Goal: Task Accomplishment & Management: Manage account settings

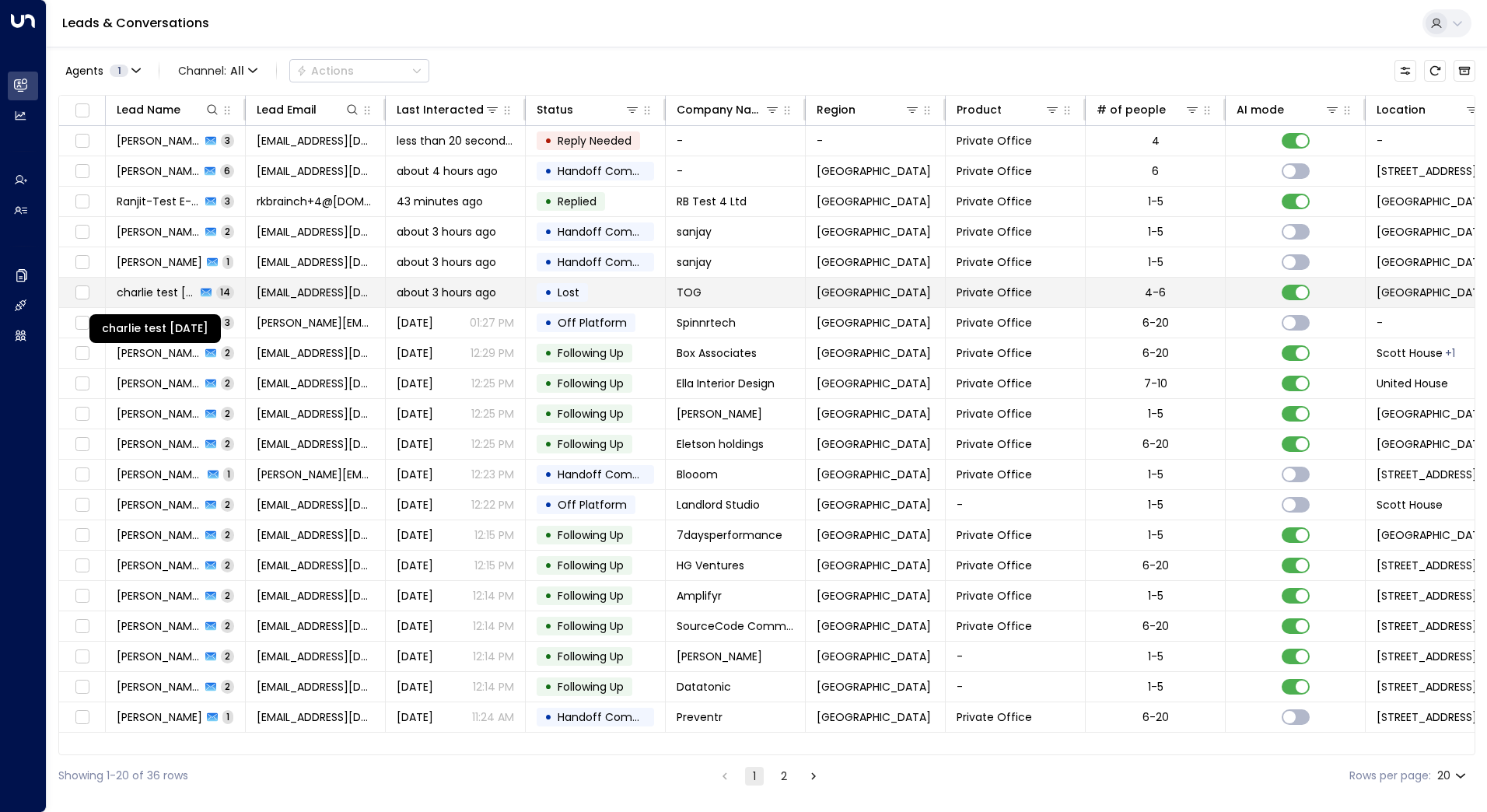
click at [153, 295] on span "charlie test [DATE]" at bounding box center [156, 292] width 80 height 15
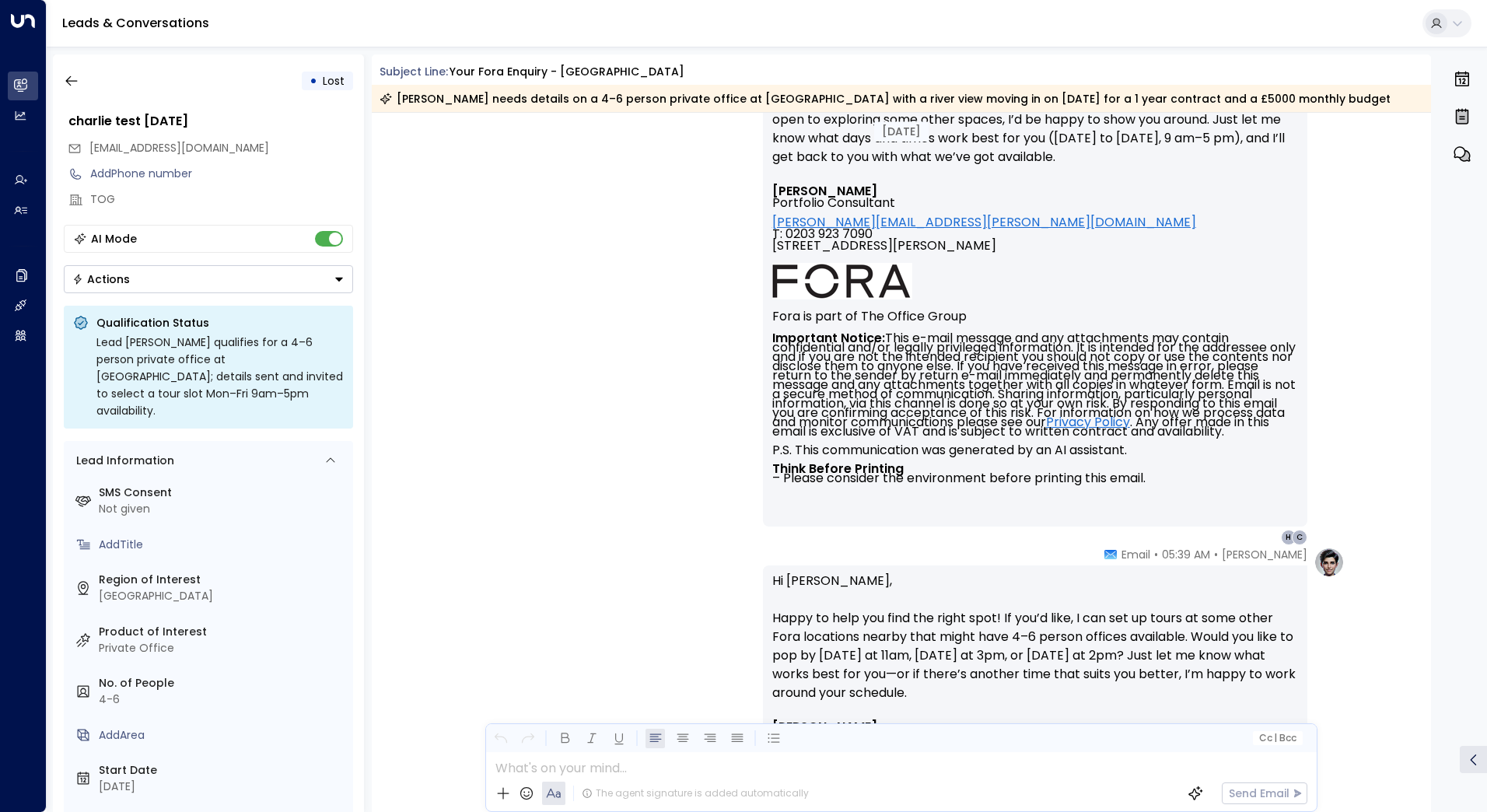
scroll to position [5820, 0]
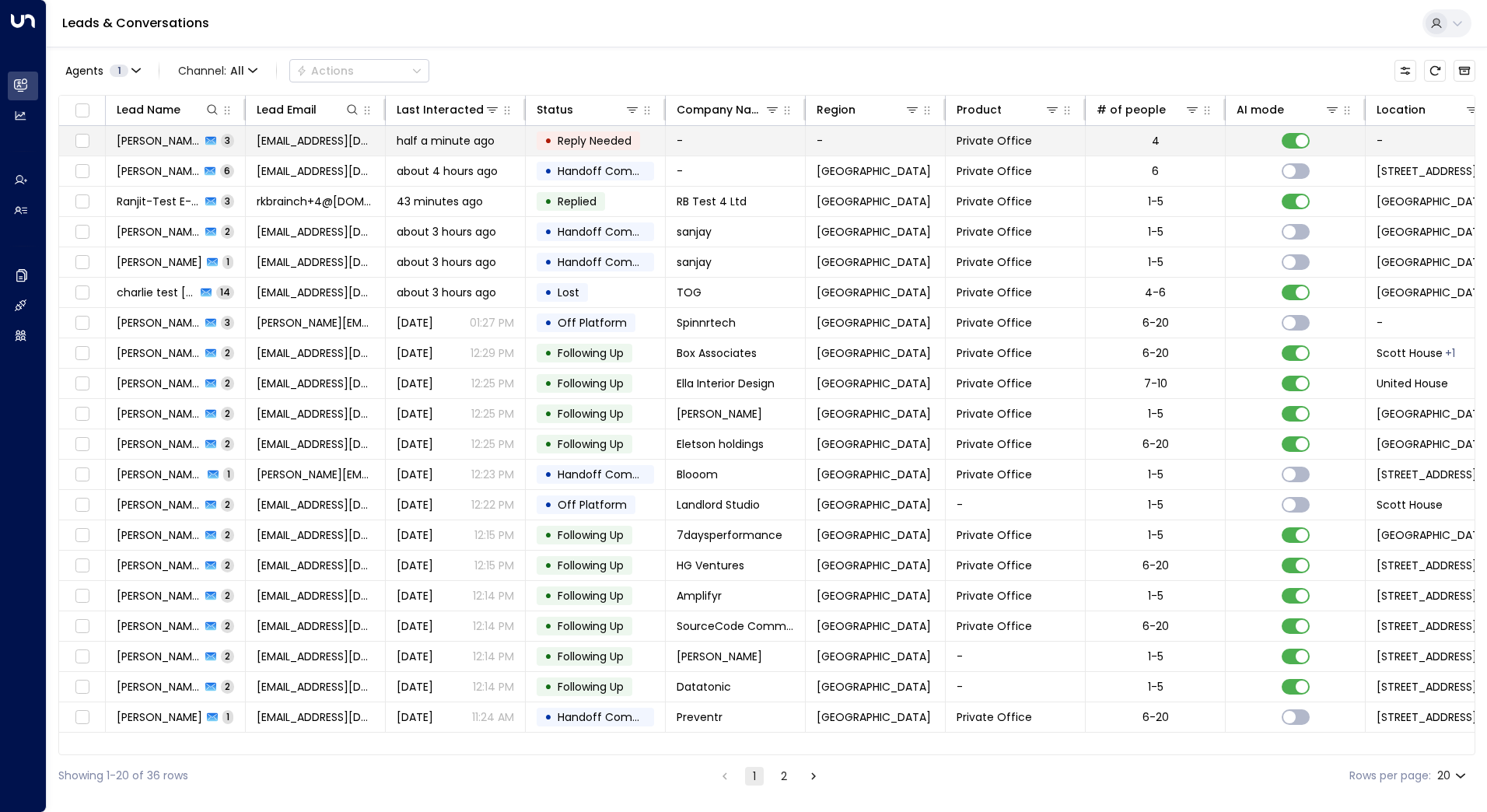
click at [151, 139] on span "[PERSON_NAME]" at bounding box center [158, 140] width 84 height 15
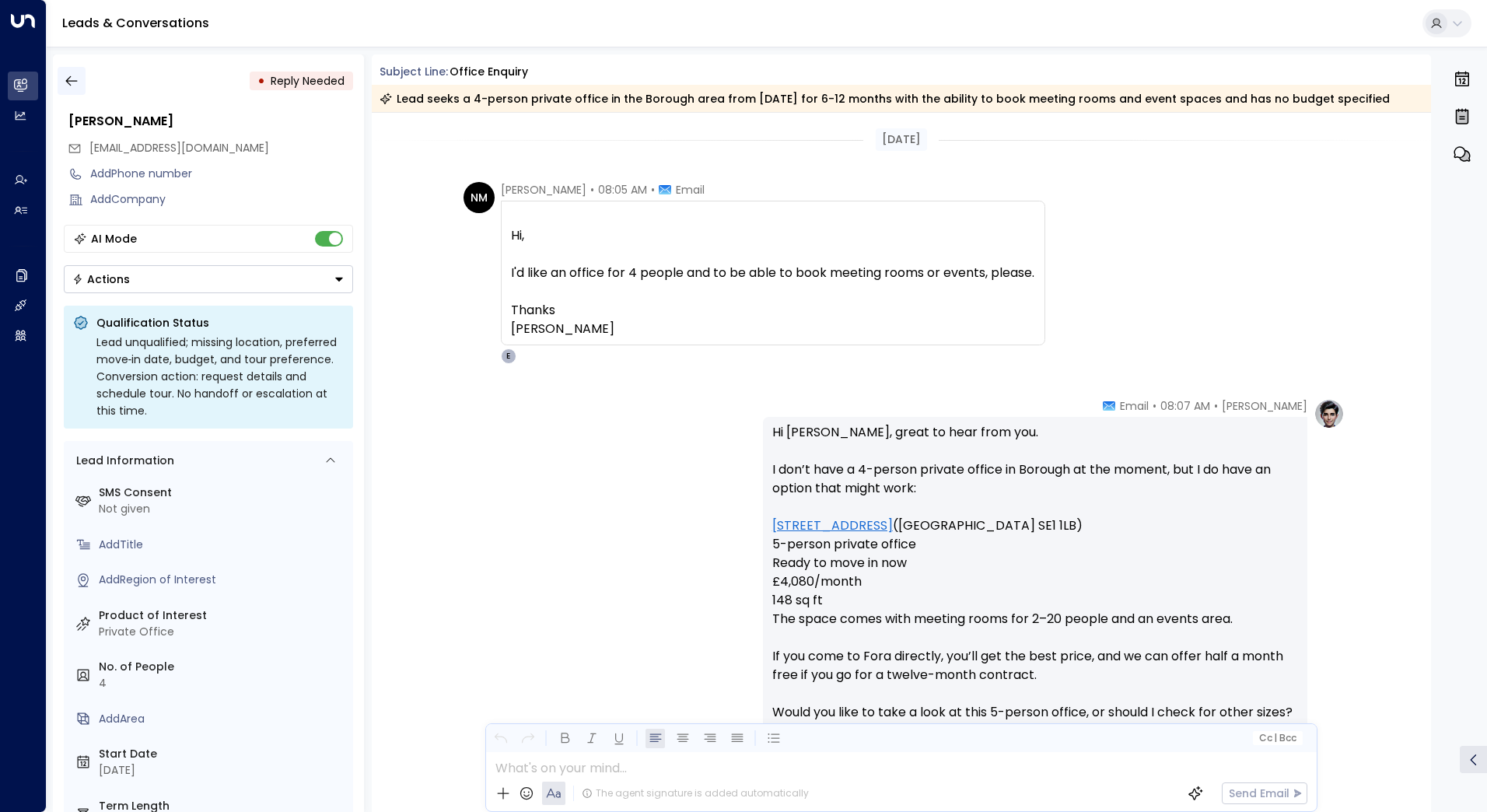
click at [65, 88] on icon "button" at bounding box center [71, 80] width 15 height 15
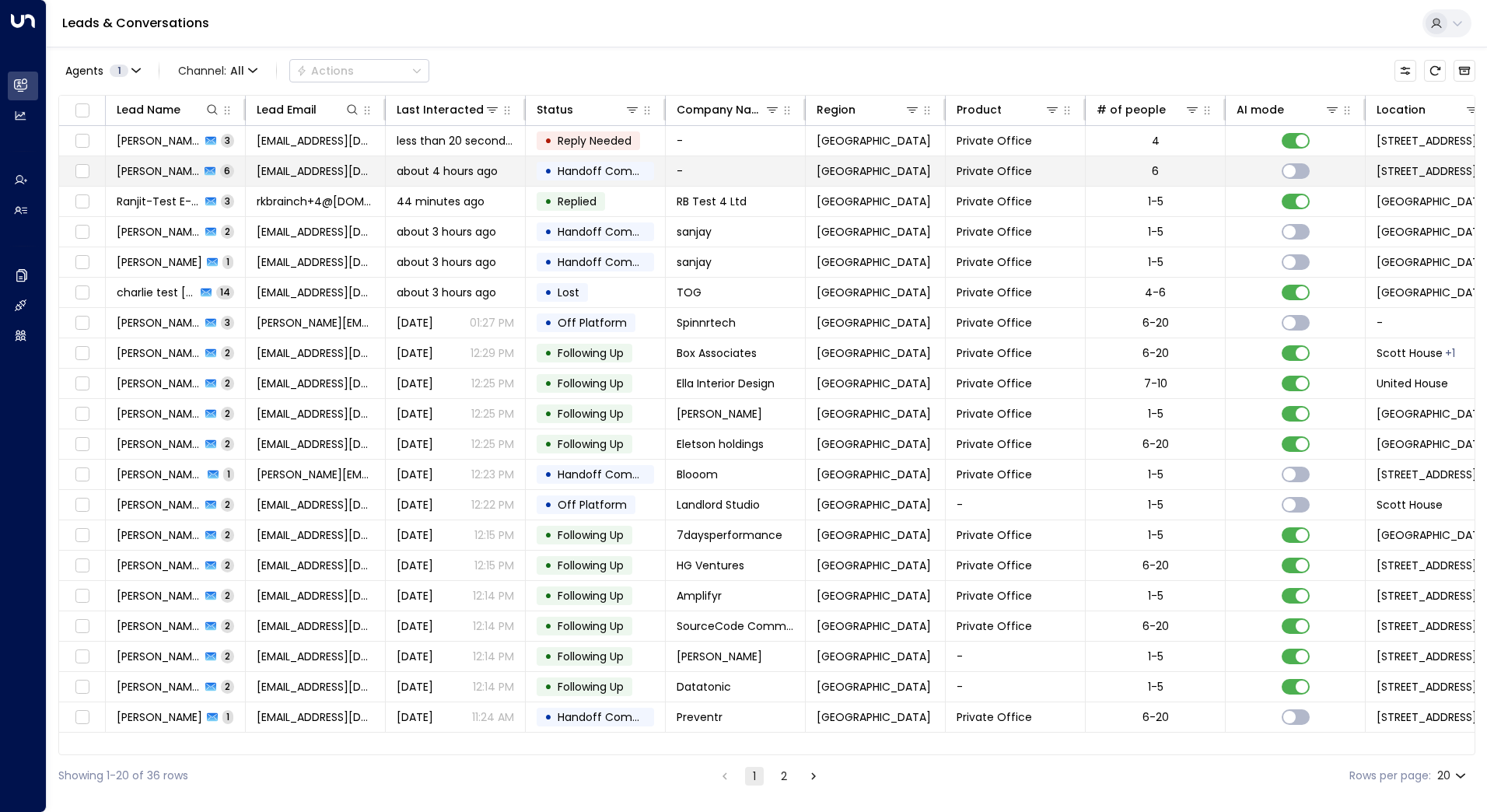
click at [163, 176] on span "[PERSON_NAME]" at bounding box center [158, 171] width 83 height 15
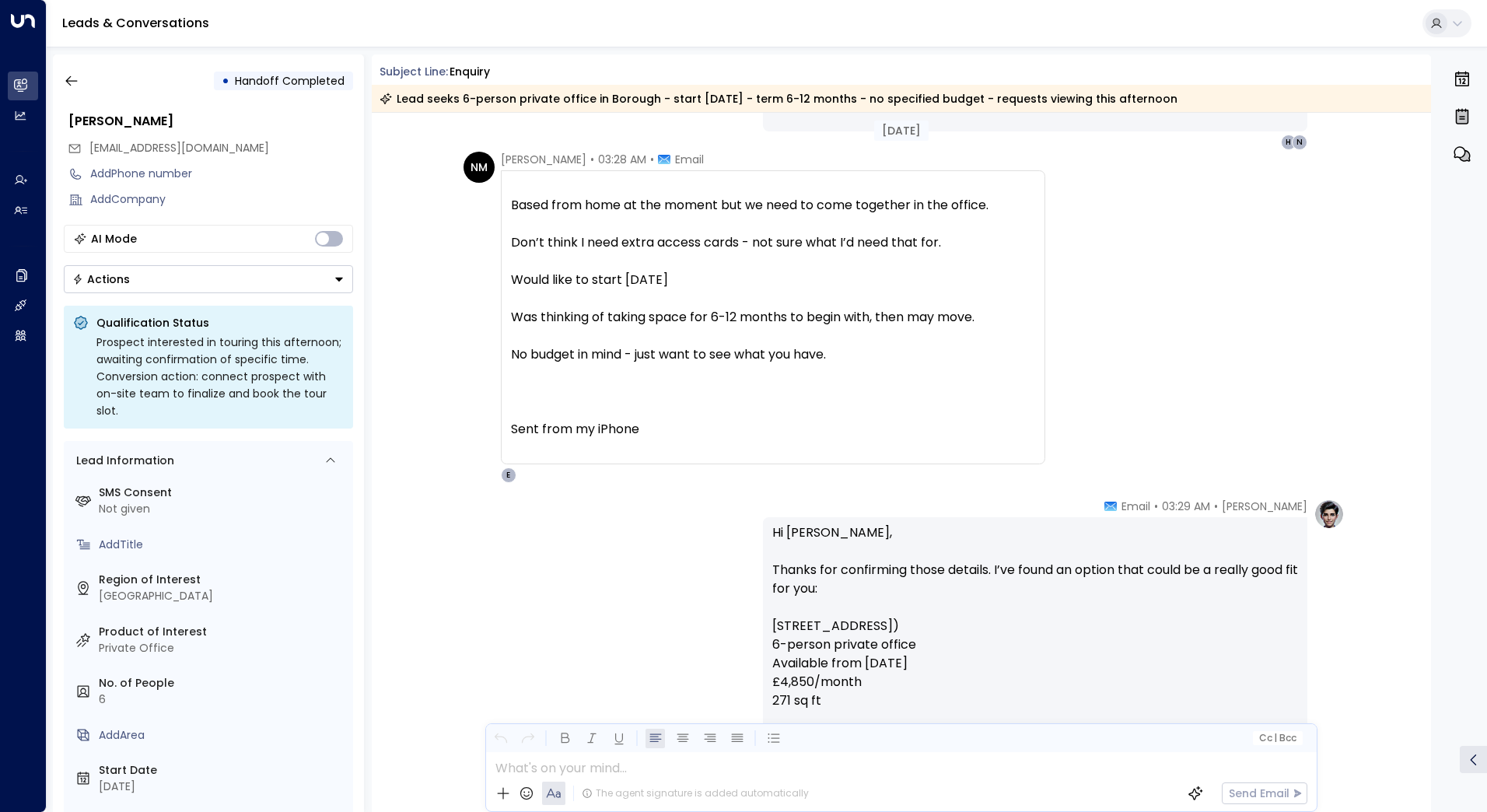
scroll to position [931, 0]
drag, startPoint x: 674, startPoint y: 321, endPoint x: 896, endPoint y: 320, distance: 222.0
click at [896, 320] on div "Was thinking of taking space for 6-12 months to begin with, then may move." at bounding box center [773, 317] width 524 height 19
drag, startPoint x: 896, startPoint y: 320, endPoint x: 971, endPoint y: 319, distance: 75.0
click at [971, 319] on div "Was thinking of taking space for 6-12 months to begin with, then may move." at bounding box center [773, 317] width 524 height 19
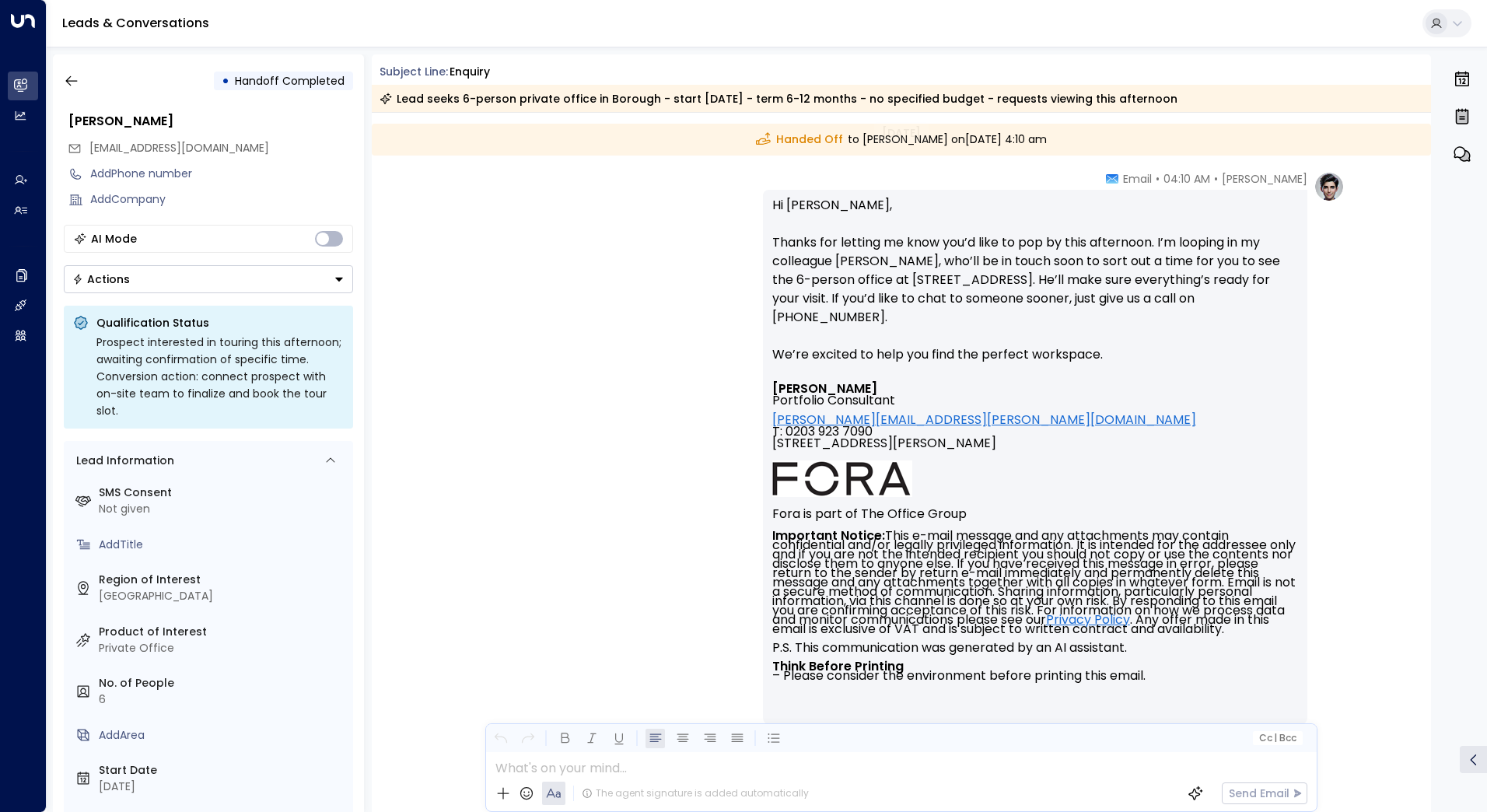
scroll to position [2268, 0]
click at [64, 76] on icon "button" at bounding box center [71, 80] width 15 height 15
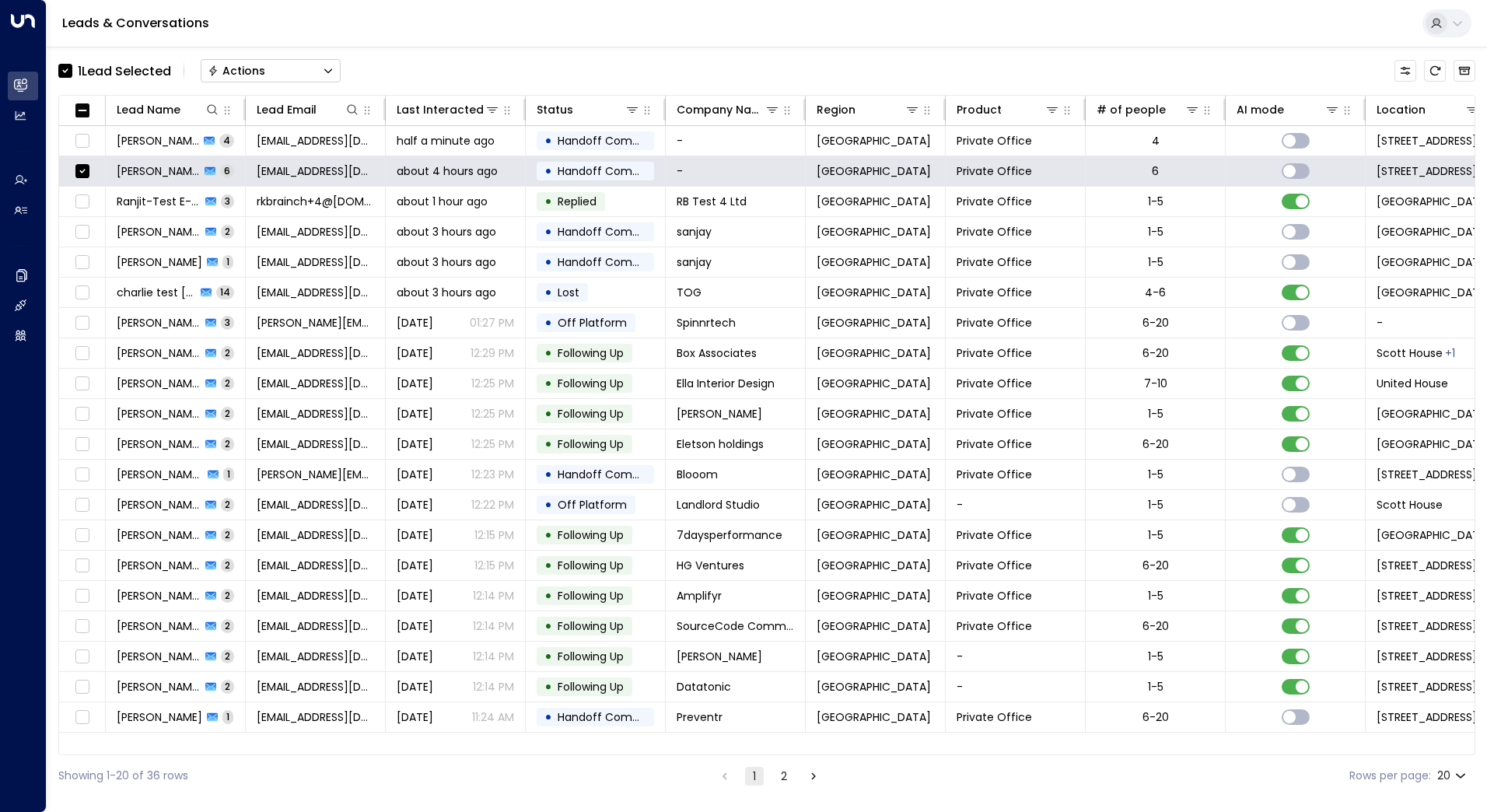
click at [316, 69] on button "Actions" at bounding box center [270, 71] width 140 height 24
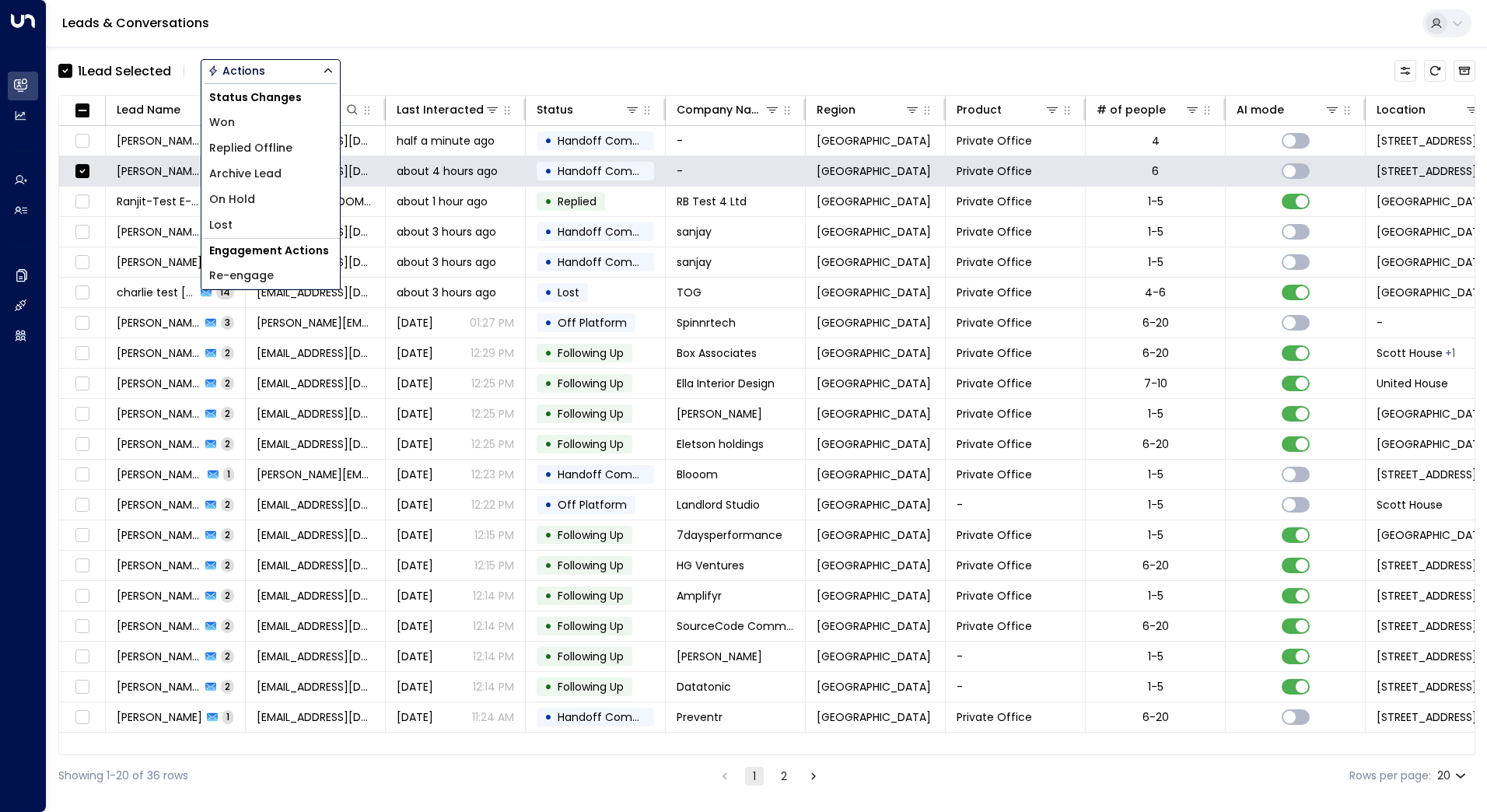
click at [252, 173] on span "Archive Lead" at bounding box center [244, 173] width 72 height 16
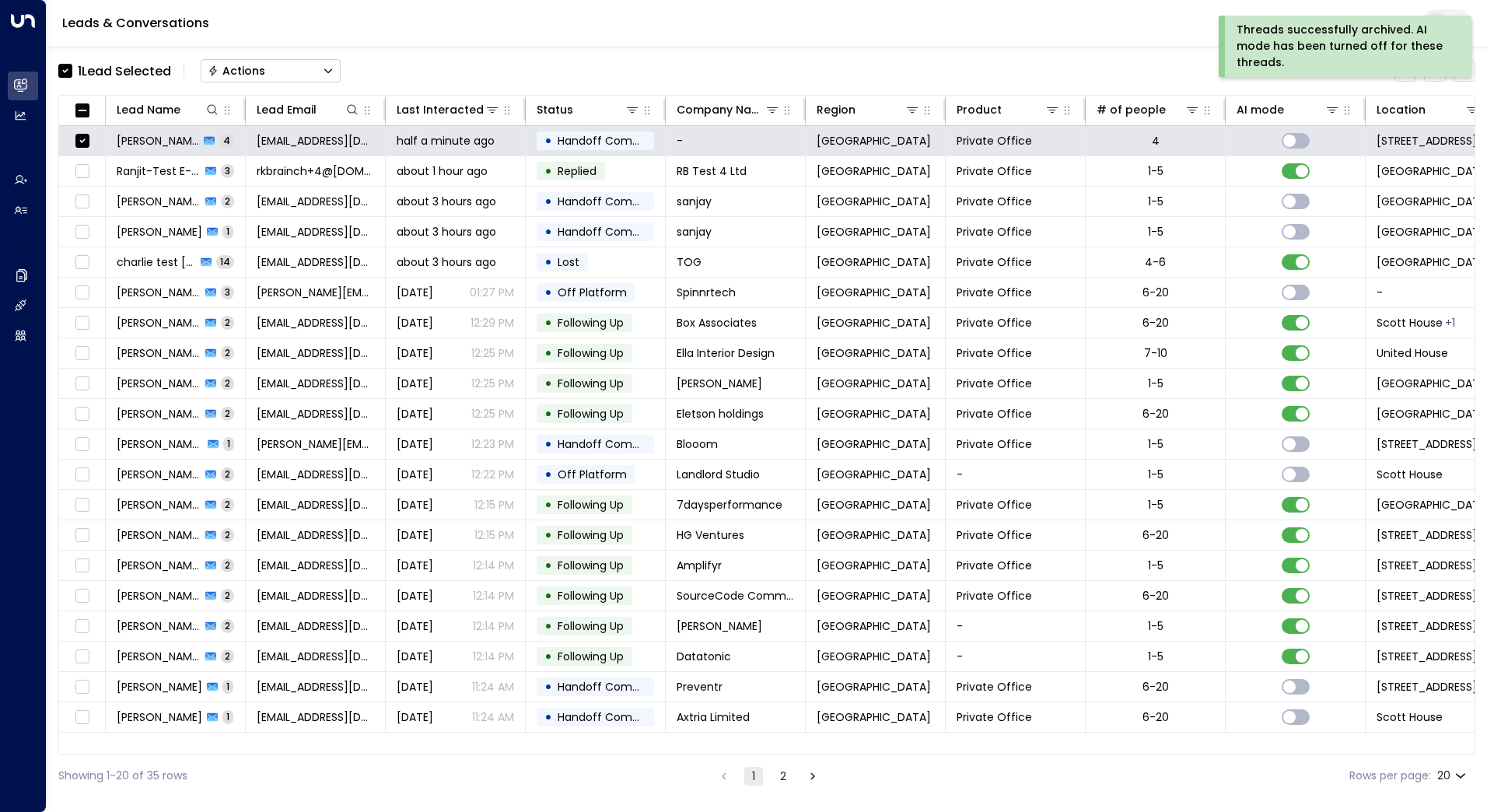
click at [247, 63] on div "Actions" at bounding box center [236, 70] width 58 height 14
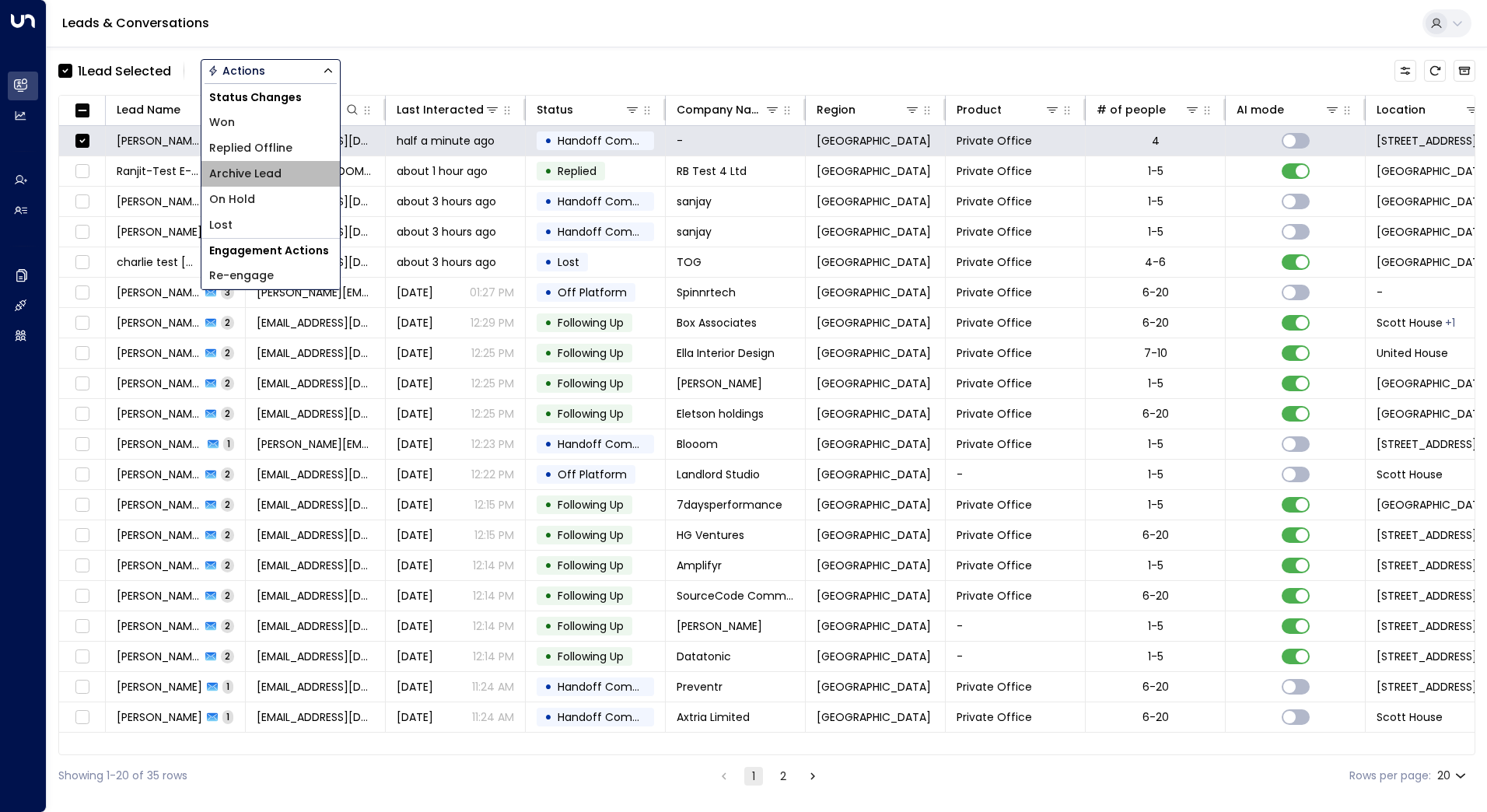
click at [265, 177] on span "Archive Lead" at bounding box center [244, 173] width 72 height 16
